Goal: Contribute content: Contribute content

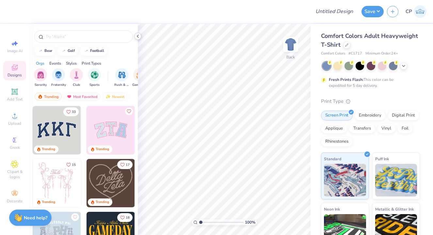
click at [138, 37] on polyline at bounding box center [137, 36] width 1 height 3
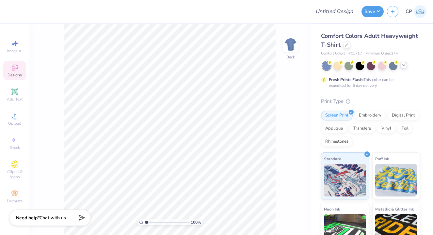
click at [405, 64] on icon at bounding box center [403, 65] width 5 height 5
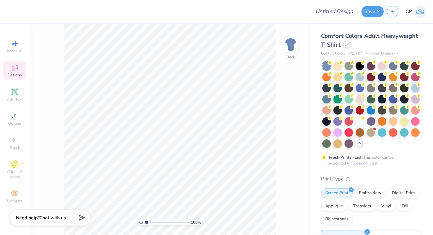
click at [347, 46] on icon at bounding box center [347, 44] width 3 height 3
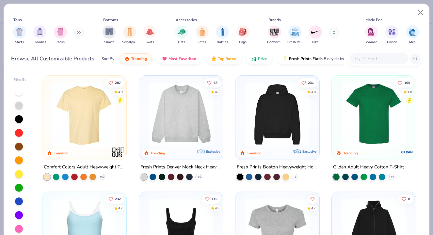
click at [364, 56] on input "text" at bounding box center [379, 59] width 50 height 8
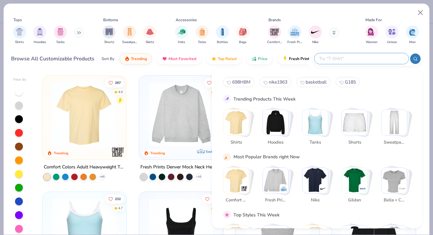
click at [345, 26] on div "Comfort Colors Fresh Prints Nike" at bounding box center [307, 35] width 82 height 24
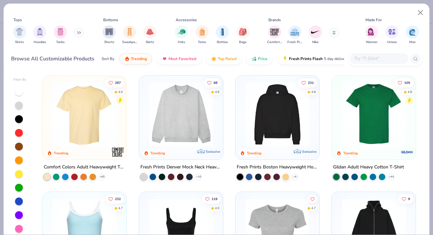
click at [170, 109] on img at bounding box center [181, 114] width 71 height 64
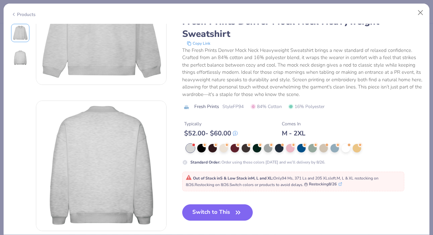
scroll to position [72, 0]
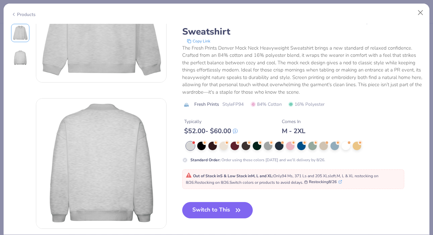
click at [227, 210] on button "Switch to This" at bounding box center [217, 210] width 71 height 16
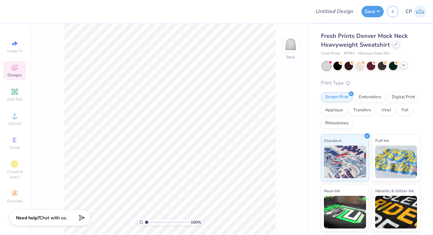
click at [395, 43] on icon at bounding box center [396, 44] width 3 height 3
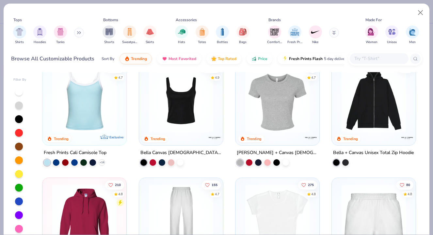
scroll to position [196, 0]
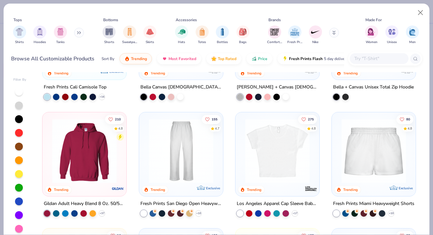
click at [108, 150] on img at bounding box center [84, 151] width 71 height 64
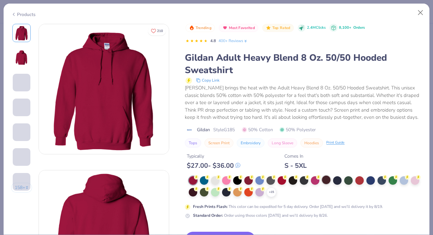
click at [327, 180] on div at bounding box center [326, 180] width 8 height 8
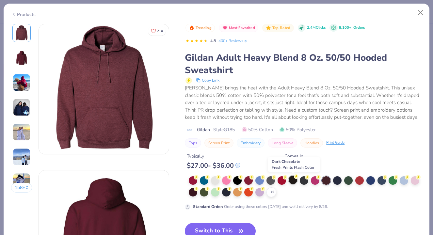
click at [291, 180] on div at bounding box center [293, 180] width 8 height 8
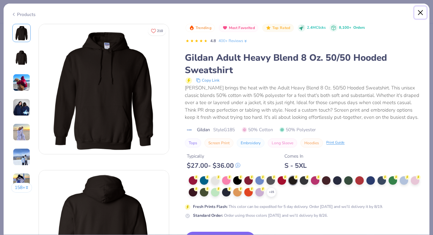
click at [422, 8] on button "Close" at bounding box center [421, 13] width 12 height 12
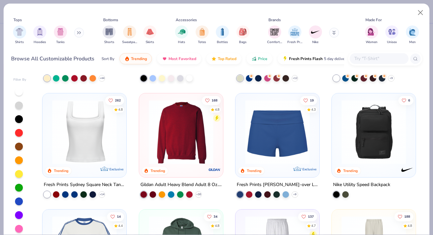
scroll to position [534, 0]
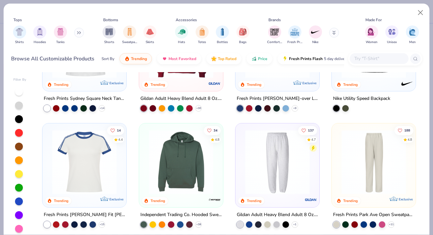
click at [181, 173] on img at bounding box center [181, 162] width 71 height 64
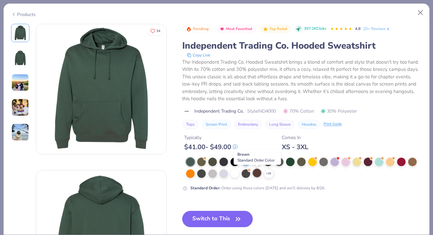
click at [259, 174] on div at bounding box center [257, 173] width 8 height 8
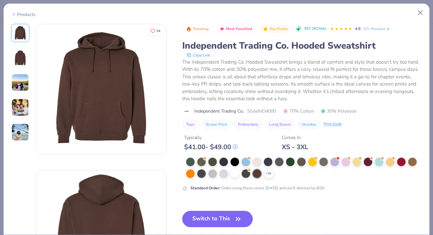
scroll to position [29, 0]
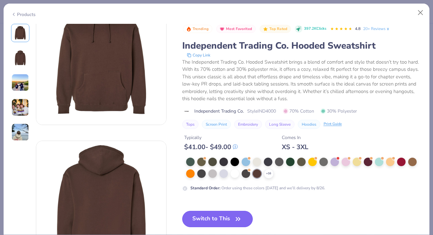
click at [219, 215] on button "Switch to This" at bounding box center [217, 219] width 71 height 16
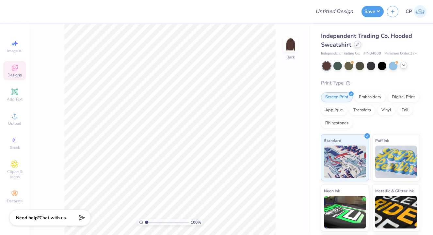
click at [356, 44] on icon at bounding box center [357, 44] width 3 height 3
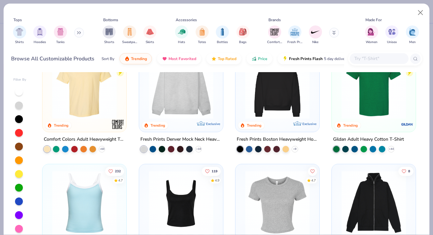
scroll to position [21, 0]
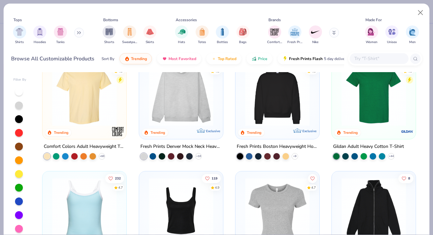
click at [94, 111] on img at bounding box center [84, 94] width 71 height 64
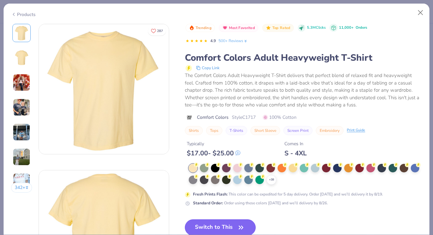
click at [218, 223] on button "Switch to This" at bounding box center [220, 228] width 71 height 16
click at [238, 227] on icon "button" at bounding box center [241, 227] width 9 height 9
click at [244, 225] on icon "button" at bounding box center [241, 227] width 9 height 9
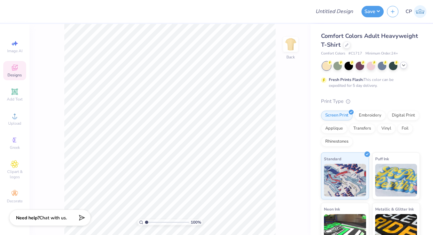
click at [404, 67] on icon at bounding box center [403, 65] width 5 height 5
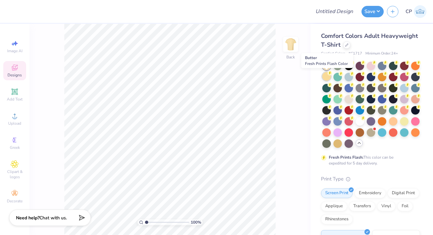
click at [329, 77] on div at bounding box center [327, 76] width 8 height 8
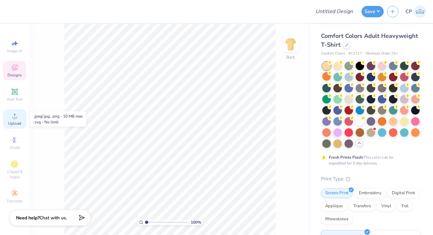
click at [19, 120] on div "Upload" at bounding box center [14, 119] width 23 height 19
click at [16, 69] on icon at bounding box center [15, 68] width 8 height 8
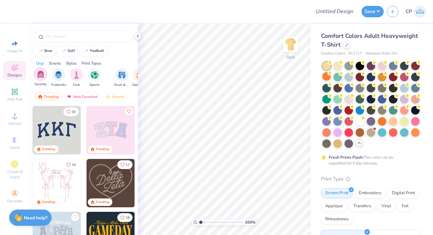
click at [40, 81] on div "filter for Sorority" at bounding box center [40, 74] width 13 height 13
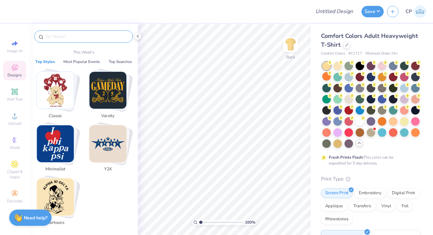
click at [79, 33] on input "text" at bounding box center [87, 36] width 84 height 7
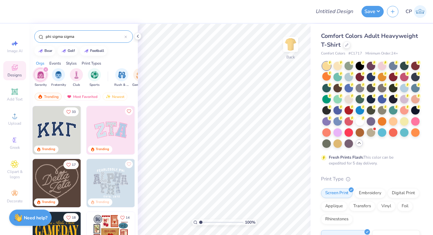
type input "phi sigma sigma"
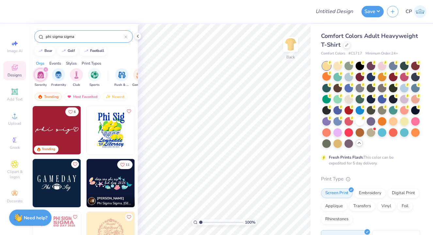
click at [65, 134] on img at bounding box center [57, 130] width 48 height 48
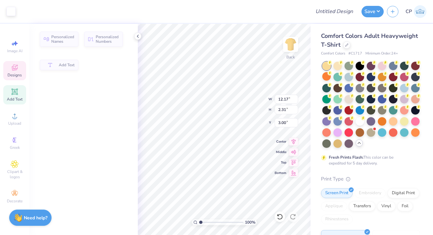
type input "12.17"
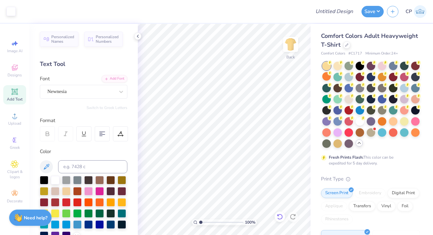
click at [277, 214] on icon at bounding box center [280, 217] width 7 height 7
click at [280, 216] on icon at bounding box center [280, 217] width 7 height 7
click at [292, 217] on icon at bounding box center [293, 217] width 7 height 7
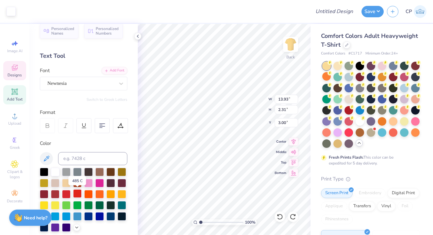
click at [79, 193] on div at bounding box center [77, 194] width 8 height 8
click at [77, 193] on div at bounding box center [77, 194] width 8 height 8
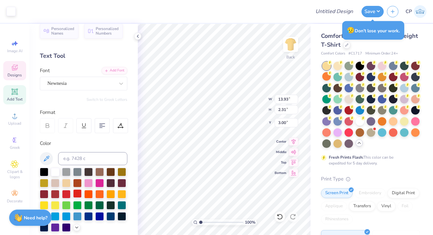
click at [76, 191] on div at bounding box center [77, 194] width 8 height 8
click at [77, 193] on div at bounding box center [77, 194] width 8 height 8
click at [65, 193] on div at bounding box center [66, 194] width 8 height 8
click at [78, 195] on div at bounding box center [77, 194] width 8 height 8
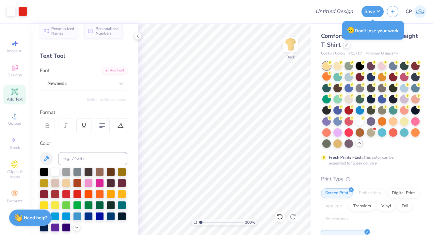
click at [372, 31] on div "😥 Don’t lose your work." at bounding box center [374, 30] width 62 height 19
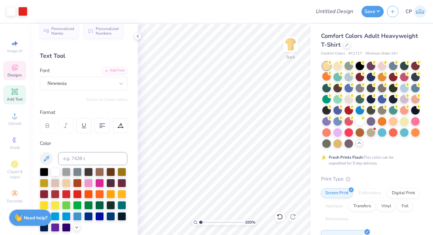
click at [14, 68] on icon at bounding box center [15, 68] width 8 height 8
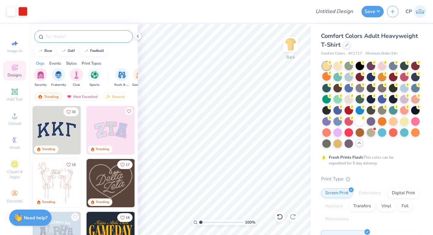
click at [92, 36] on input "text" at bounding box center [87, 36] width 84 height 7
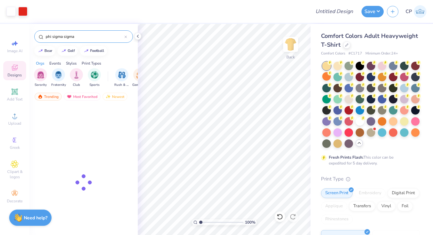
type input "phi sigma sigma"
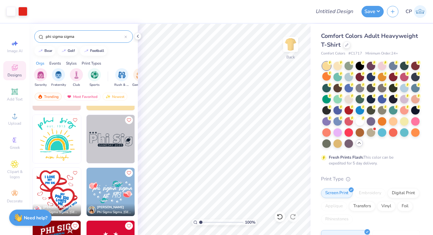
scroll to position [363, 0]
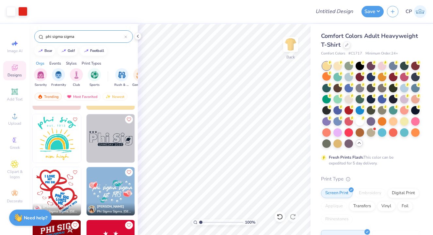
click at [103, 192] on img at bounding box center [111, 191] width 48 height 48
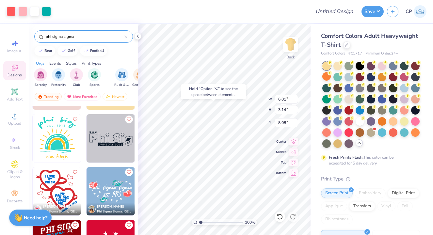
type input "8.08"
type input "10.87"
type input "5.68"
type input "5.99"
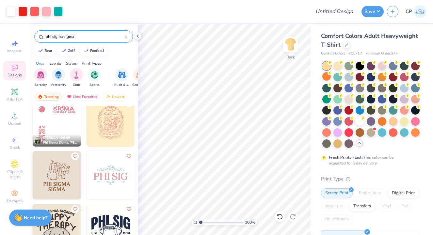
scroll to position [114, 0]
click at [53, 177] on img at bounding box center [57, 175] width 48 height 48
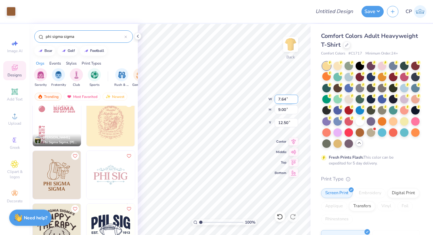
type input "12.50"
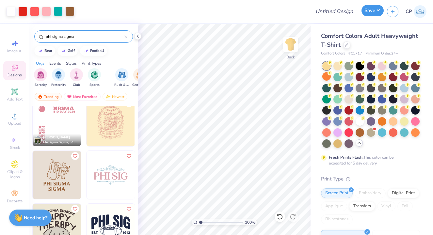
click at [371, 15] on button "Save" at bounding box center [373, 10] width 22 height 11
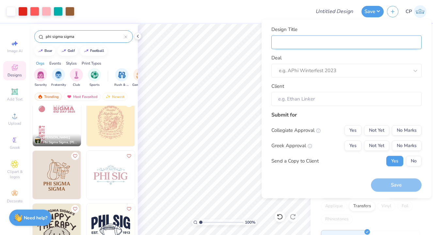
click at [309, 43] on input "Design Title" at bounding box center [347, 42] width 150 height 14
type input "p"
type input "ph"
type input "phi"
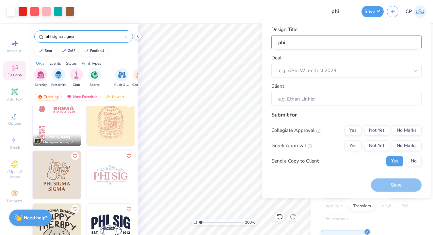
type input "phi"
type input "phi s"
type input "phi si"
type input "phi sig"
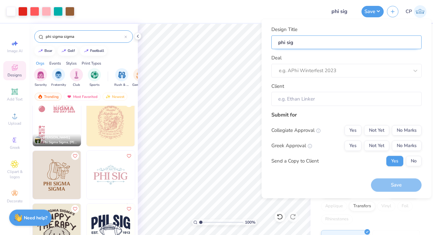
type input "phi sig"
type input "phi sig g"
type input "phi sig ge"
type input "phi sig gen"
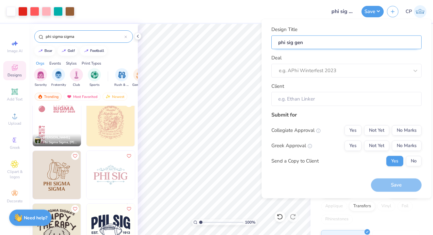
type input "phi sig gen"
type input "phi sig gen m"
type input "phi sig gen me"
type input "phi sig gen mer"
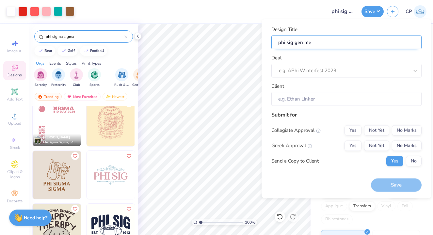
type input "phi sig gen mer"
type input "phi sig gen merc"
type input "phi sig gen merch"
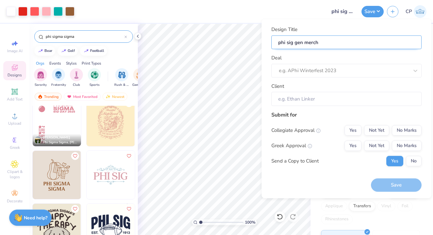
type input "phi sig gen merch i"
type input "phi sig gen merch in"
type input "phi sig gen merch ins"
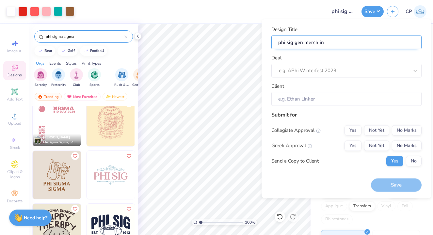
type input "phi sig gen merch ins"
type input "phi sig gen merch insp"
type input "phi sig gen merch inspi"
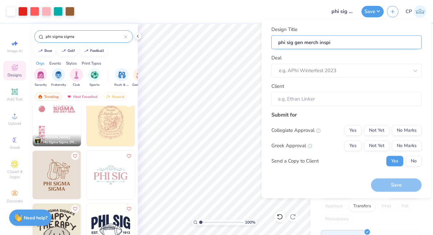
type input "phi sig gen merch inspir"
type input "phi sig gen merch inspira"
type input "phi sig gen merch inspirat"
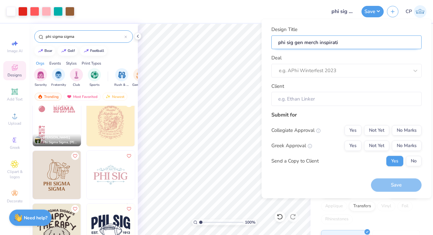
type input "phi sig gen merch inspiratio"
type input "phi sig gen merch inspiration"
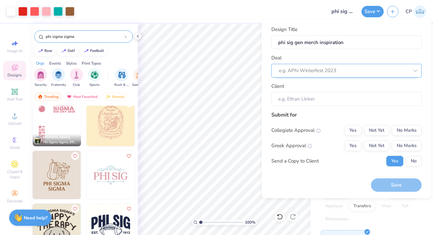
click at [326, 70] on div at bounding box center [344, 70] width 130 height 9
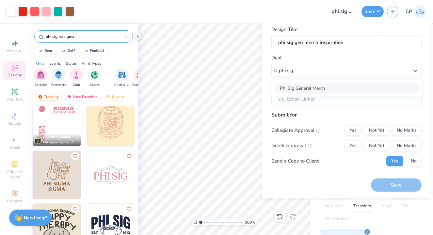
type input "phi sig"
click at [320, 80] on div "Design Title phi sig gen merch inspiration Deal option Phi Sig General [PERSON_…" at bounding box center [347, 66] width 150 height 80
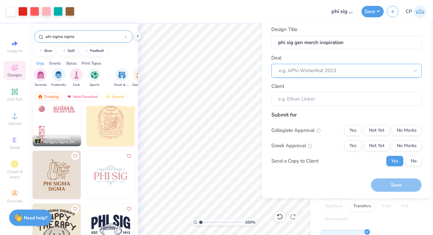
click at [320, 71] on div at bounding box center [344, 70] width 130 height 9
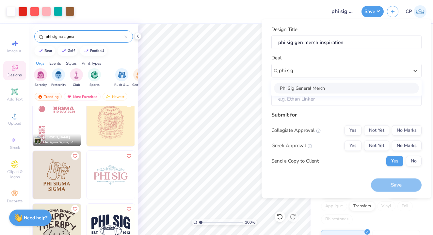
click at [316, 91] on div "Phi Sig General Merch" at bounding box center [346, 88] width 145 height 11
type input "phi sig"
type input "[PERSON_NAME]"
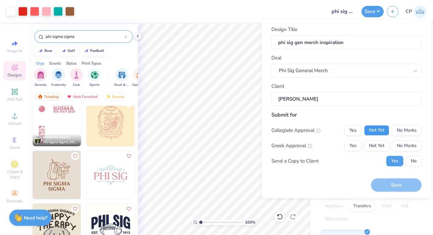
click at [379, 129] on button "Not Yet" at bounding box center [376, 130] width 25 height 10
click at [379, 144] on button "Not Yet" at bounding box center [376, 146] width 25 height 10
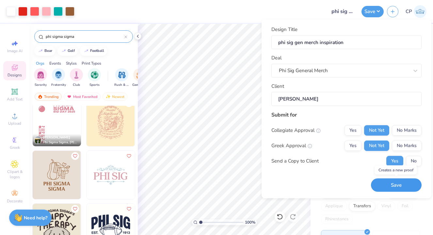
click at [386, 186] on button "Save" at bounding box center [396, 185] width 51 height 13
